Goal: Check status: Check status

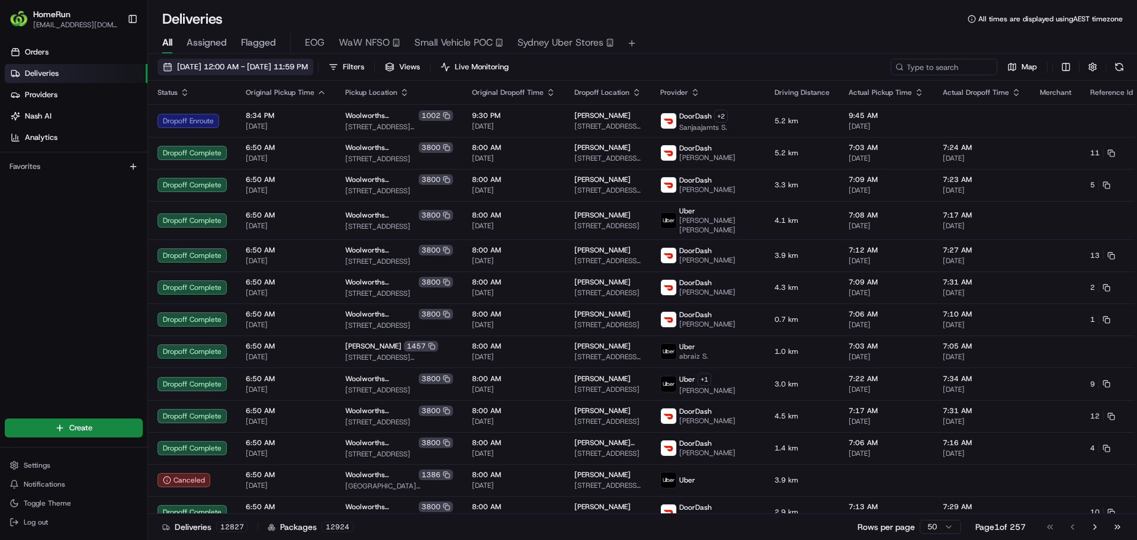
click at [227, 66] on span "23/08/2025 12:00 AM - 30/08/2025 11:59 PM" at bounding box center [242, 67] width 131 height 11
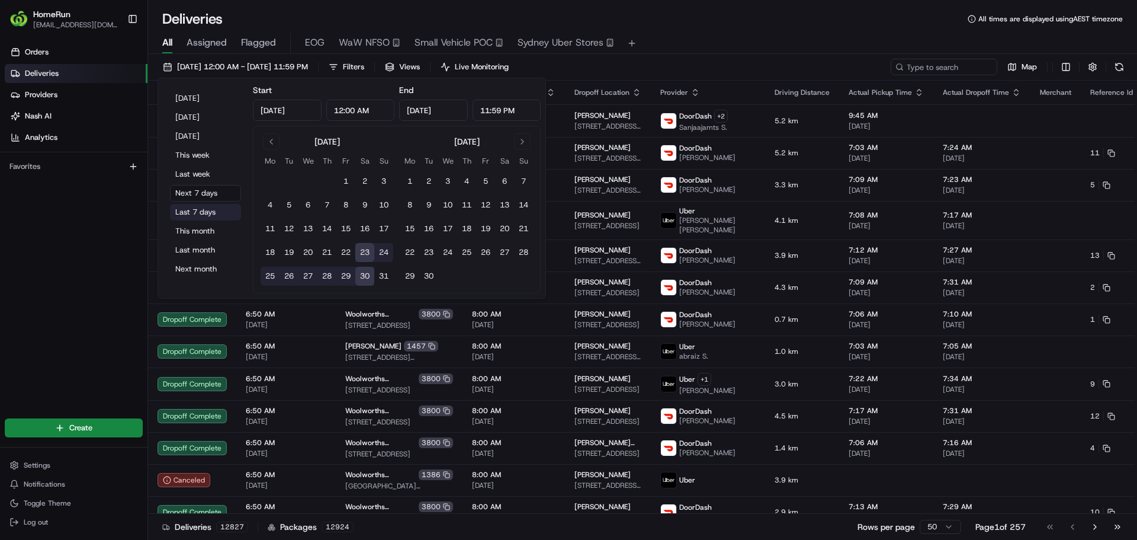
click at [196, 207] on button "Last 7 days" at bounding box center [205, 212] width 71 height 17
type input "Aug 16, 2025"
type input "Aug 23, 2025"
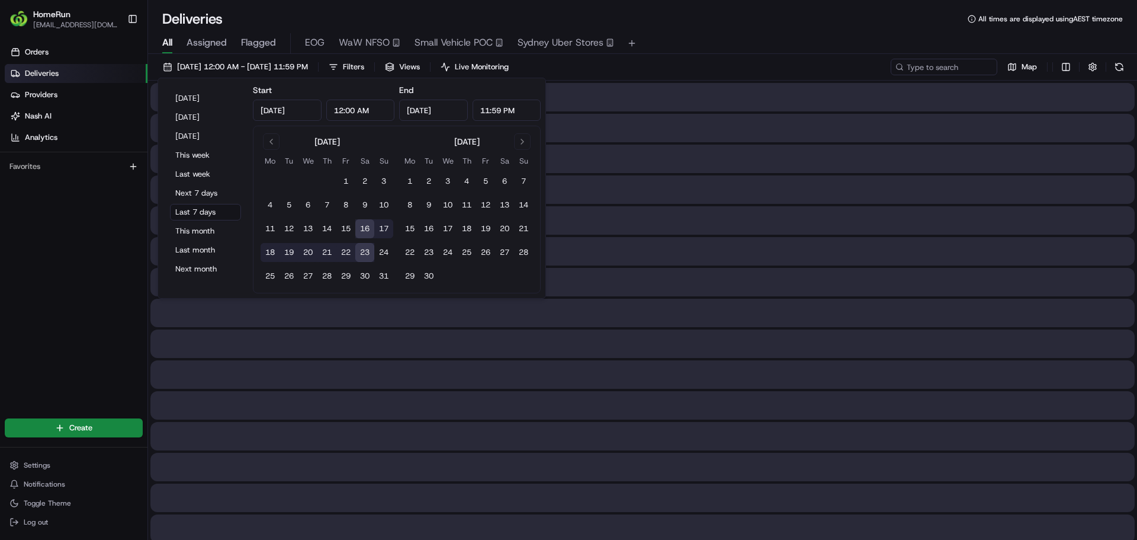
click at [743, 37] on div "All Assigned Flagged EOG WaW NFSO Small Vehicle POC Sydney Uber Stores" at bounding box center [642, 43] width 989 height 21
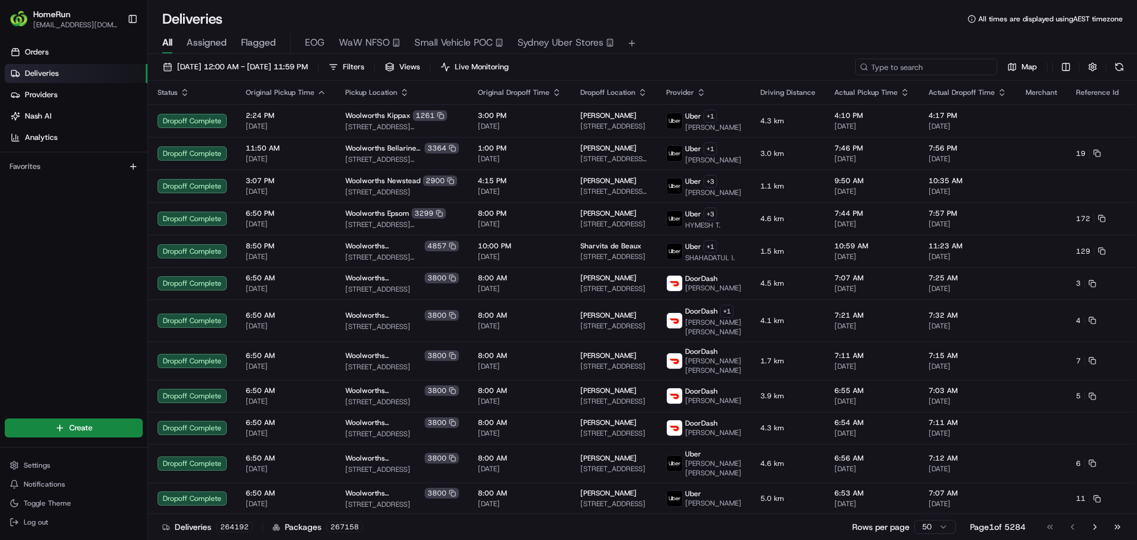
click at [923, 63] on input at bounding box center [926, 67] width 142 height 17
paste input "265580890"
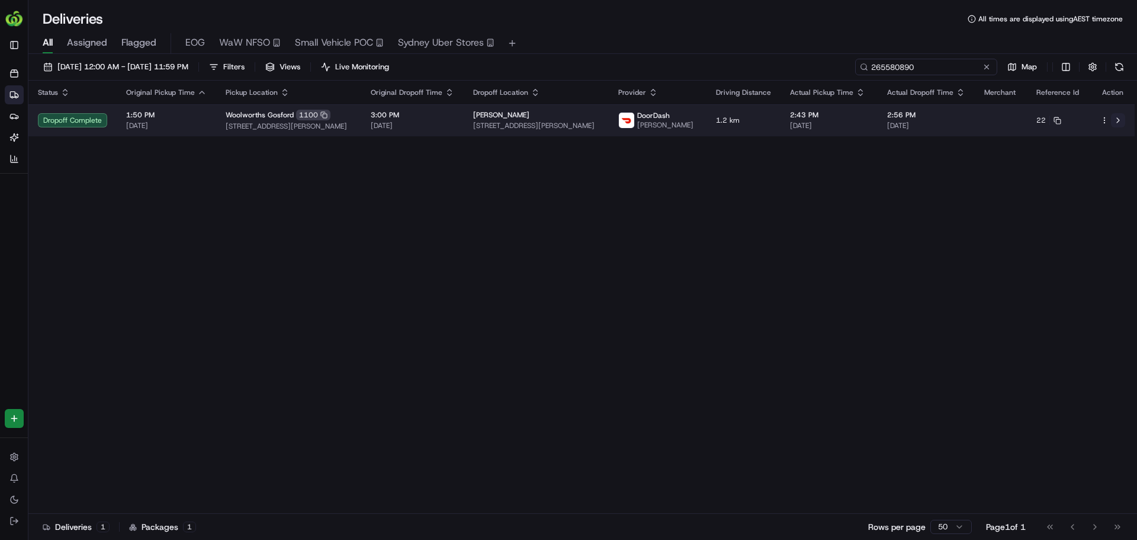
type input "265580890"
click at [1117, 119] on button at bounding box center [1118, 120] width 14 height 14
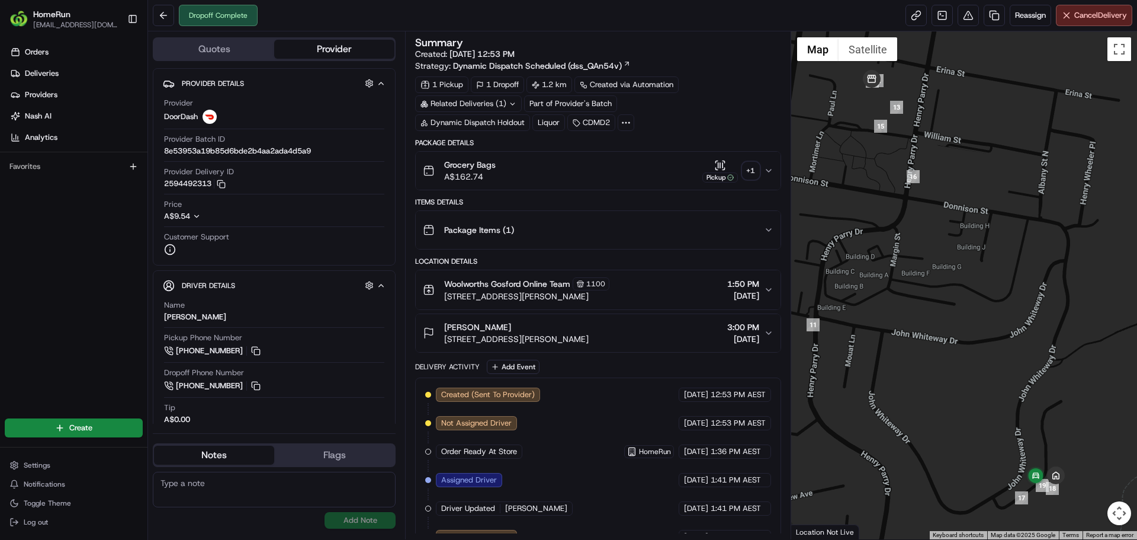
click at [749, 173] on div "+ 1" at bounding box center [751, 170] width 17 height 17
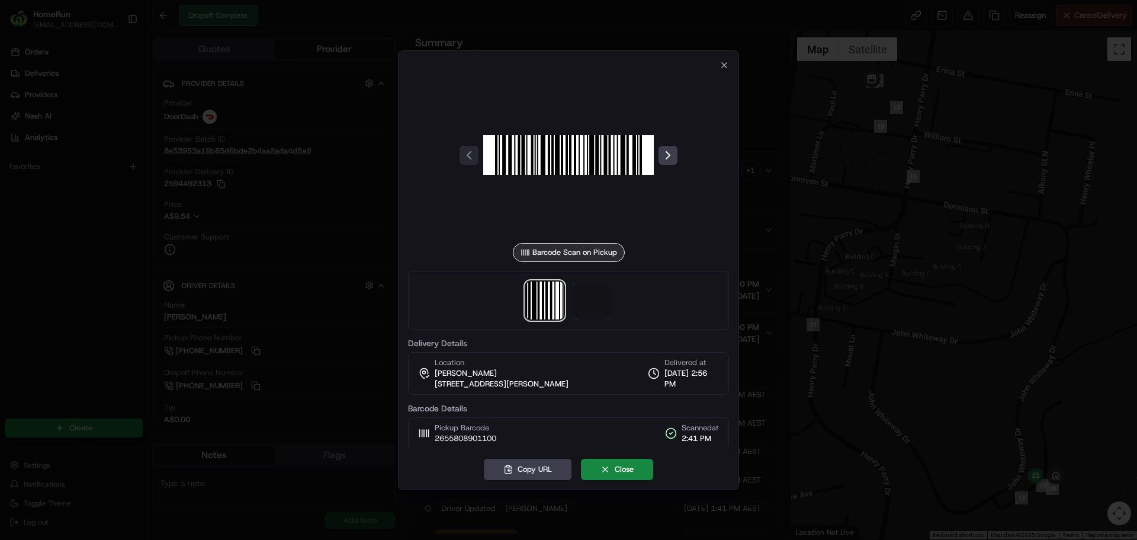
drag, startPoint x: 612, startPoint y: 287, endPoint x: 579, endPoint y: 300, distance: 35.6
click at [611, 288] on div at bounding box center [568, 300] width 321 height 58
click at [578, 302] on span at bounding box center [592, 300] width 38 height 38
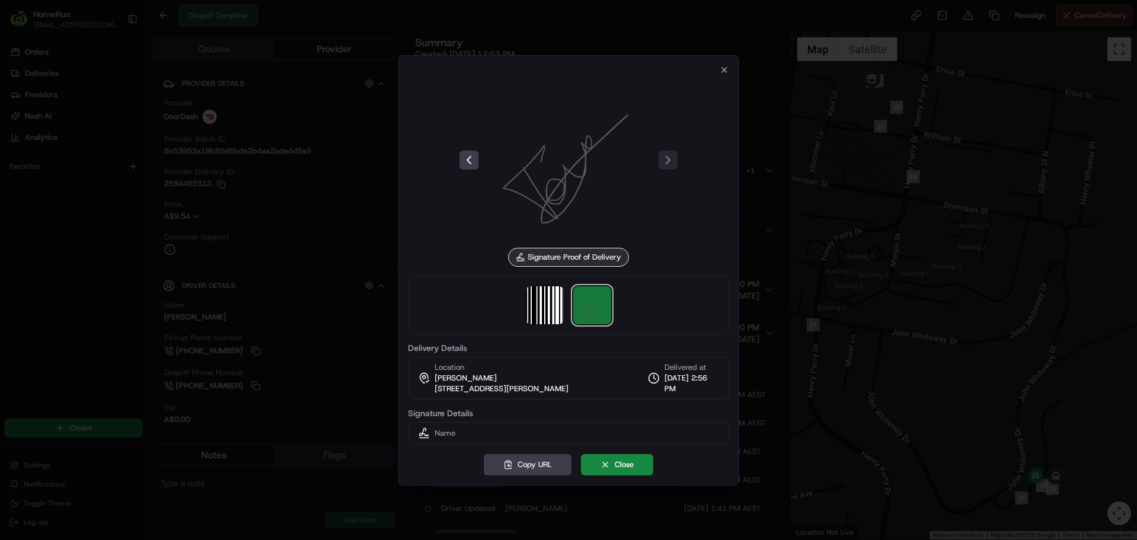
click at [789, 247] on div at bounding box center [568, 270] width 1137 height 540
